Goal: Task Accomplishment & Management: Complete application form

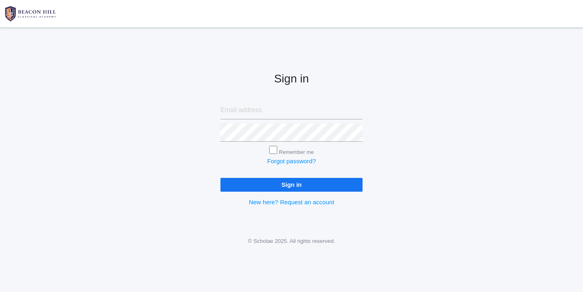
click at [241, 111] on input "email" at bounding box center [291, 110] width 142 height 18
type input "websterjl03@aol.com"
click at [237, 180] on input "Sign in" at bounding box center [291, 184] width 142 height 13
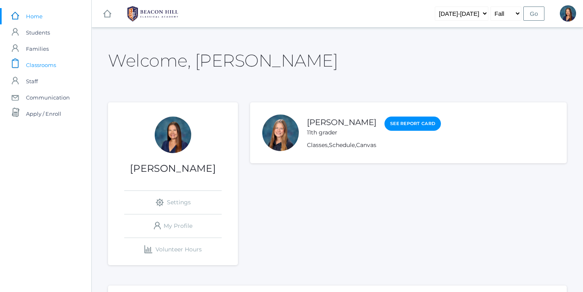
click at [45, 63] on span "Classrooms" at bounding box center [41, 65] width 30 height 16
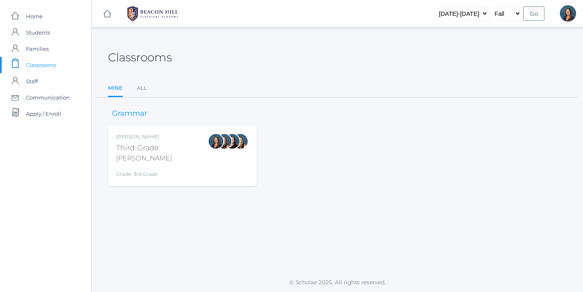
click at [182, 144] on div "Lori Webster Third Grade Webster Grade: 3rd Grade 03LA" at bounding box center [182, 155] width 132 height 45
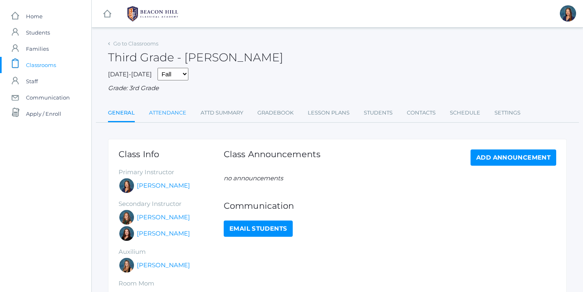
click at [173, 113] on link "Attendance" at bounding box center [167, 113] width 37 height 16
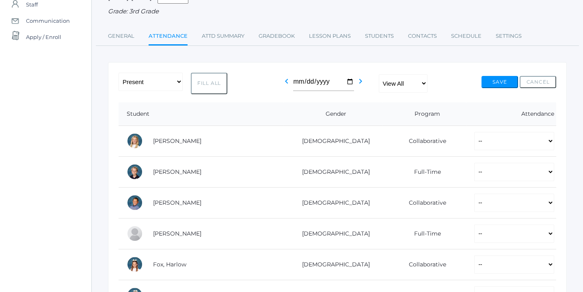
scroll to position [77, 0]
click at [217, 84] on button "Fill All" at bounding box center [209, 83] width 37 height 22
select select "P"
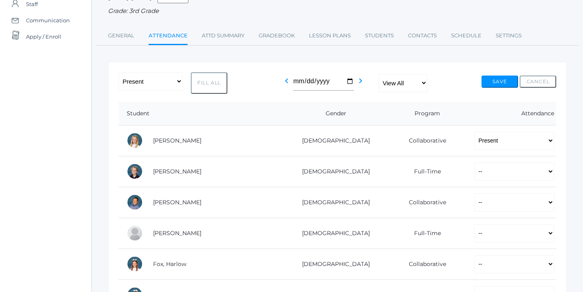
select select "P"
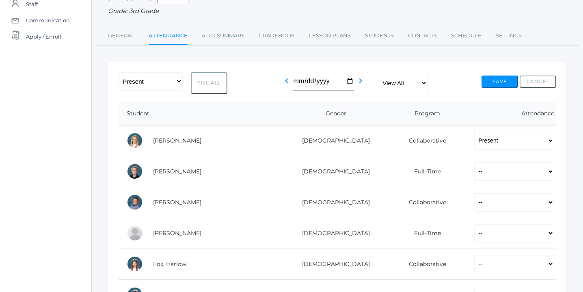
select select "P"
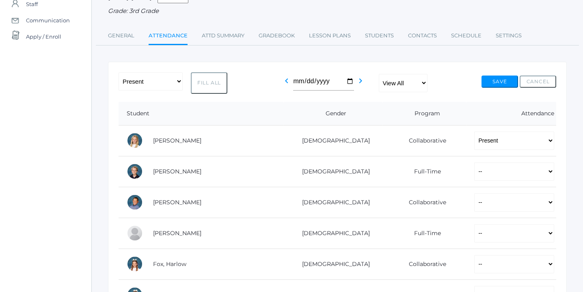
select select "P"
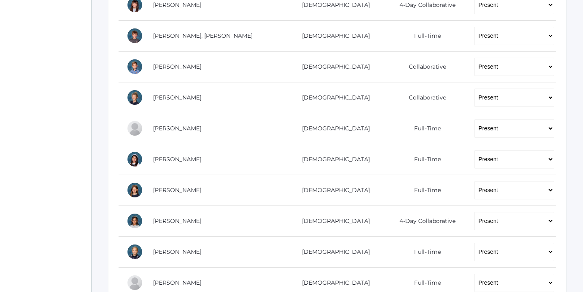
scroll to position [560, 0]
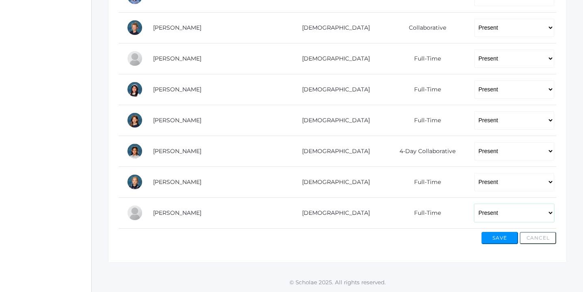
click at [549, 211] on select "-- Present Present-At-Home Tardy Excused Tardy Unexcused Absent Excused Absent …" at bounding box center [514, 213] width 80 height 18
select select "AE"
click at [474, 204] on select "-- Present Present-At-Home Tardy Excused Tardy Unexcused Absent Excused Absent …" at bounding box center [514, 213] width 80 height 18
click at [500, 237] on button "Save" at bounding box center [499, 238] width 37 height 12
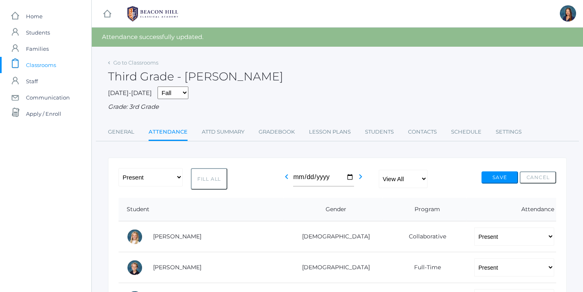
click at [358, 71] on div "Third Grade - [PERSON_NAME]" at bounding box center [337, 72] width 459 height 30
